Goal: Find specific page/section: Find specific page/section

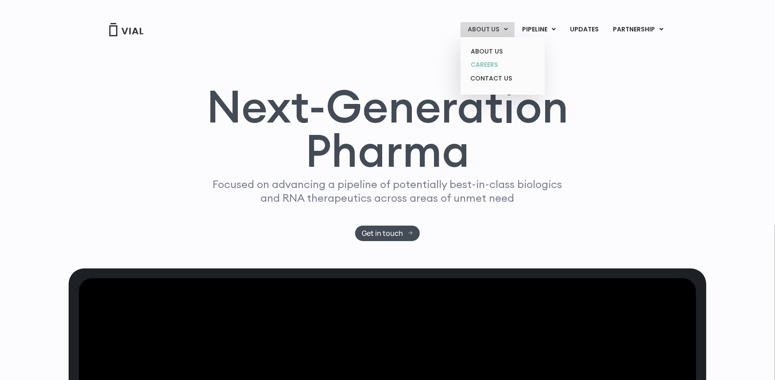
click at [487, 66] on link "CAREERS" at bounding box center [502, 65] width 77 height 14
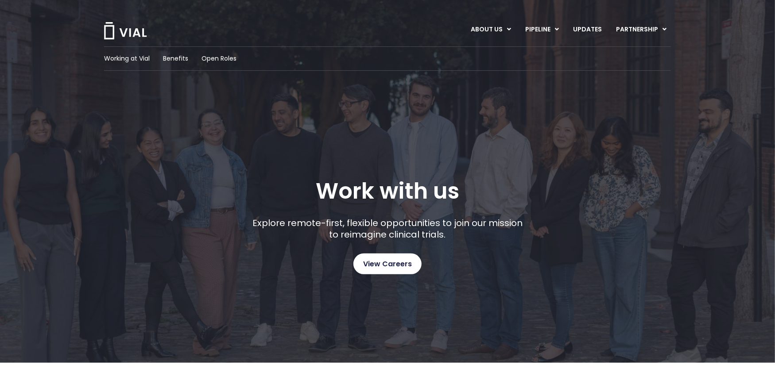
click at [402, 260] on span "View Careers" at bounding box center [387, 265] width 49 height 12
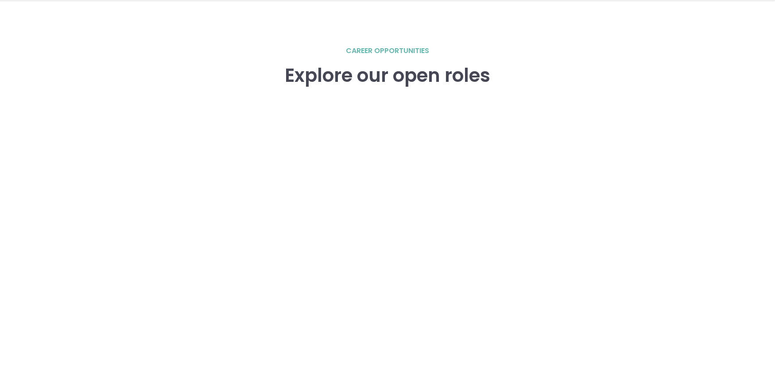
scroll to position [1225, 0]
